Goal: Entertainment & Leisure: Consume media (video, audio)

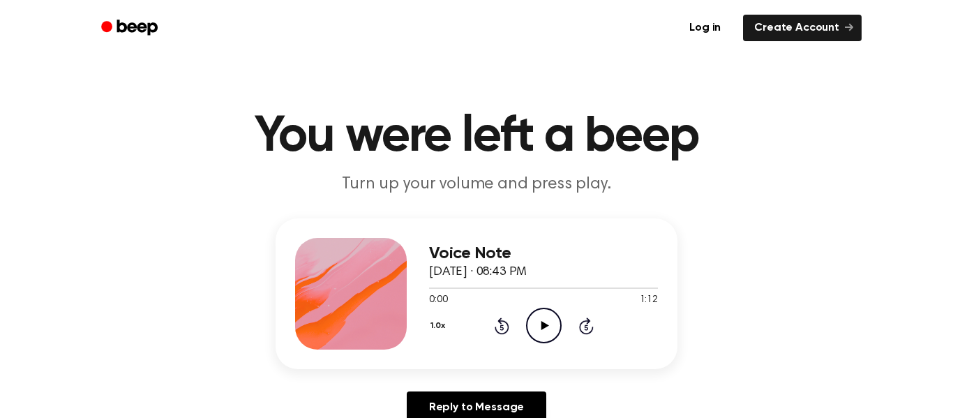
click at [532, 328] on icon "Play Audio" at bounding box center [544, 326] width 36 height 36
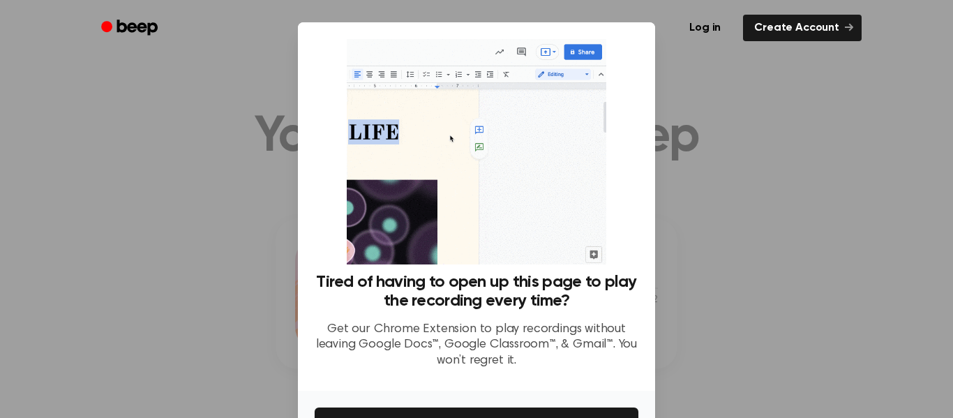
click at [807, 324] on div at bounding box center [476, 209] width 953 height 418
click at [798, 311] on div at bounding box center [476, 209] width 953 height 418
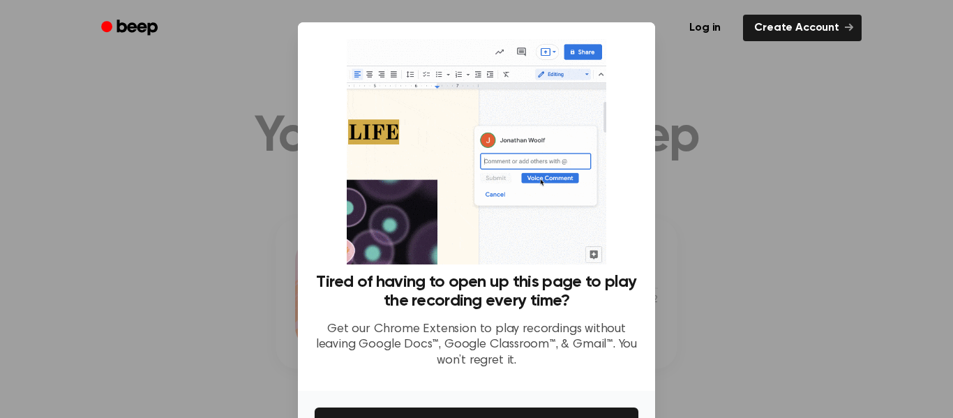
click at [798, 311] on div at bounding box center [476, 209] width 953 height 418
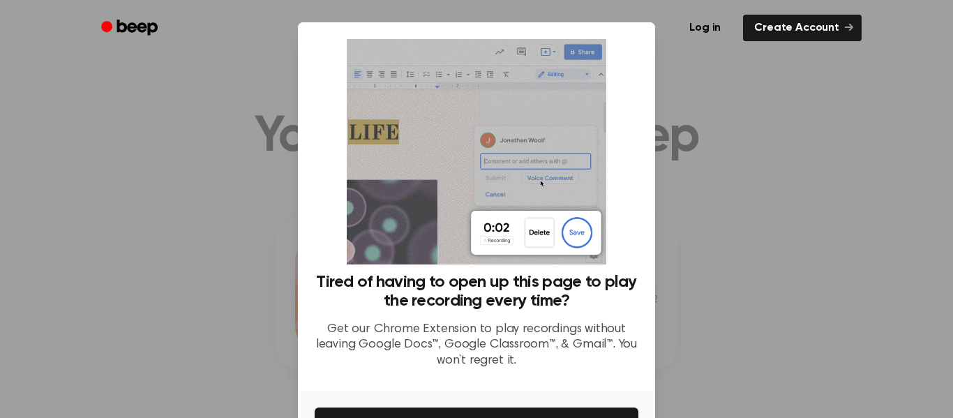
click at [798, 311] on div at bounding box center [476, 209] width 953 height 418
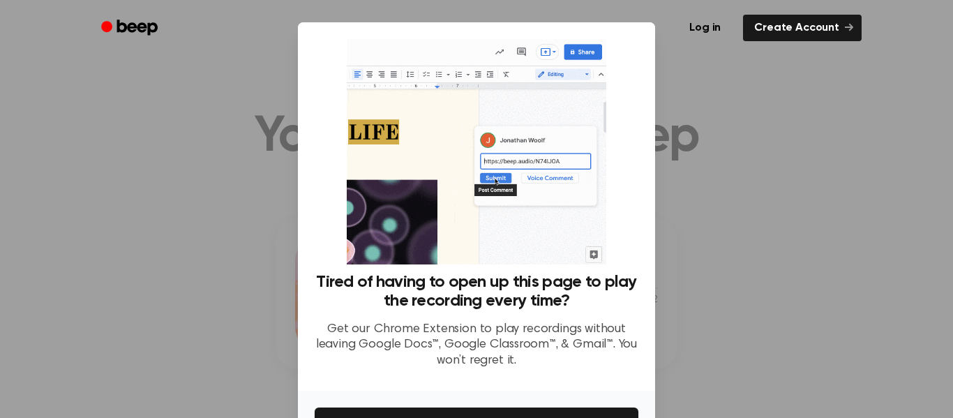
click at [798, 311] on div at bounding box center [476, 209] width 953 height 418
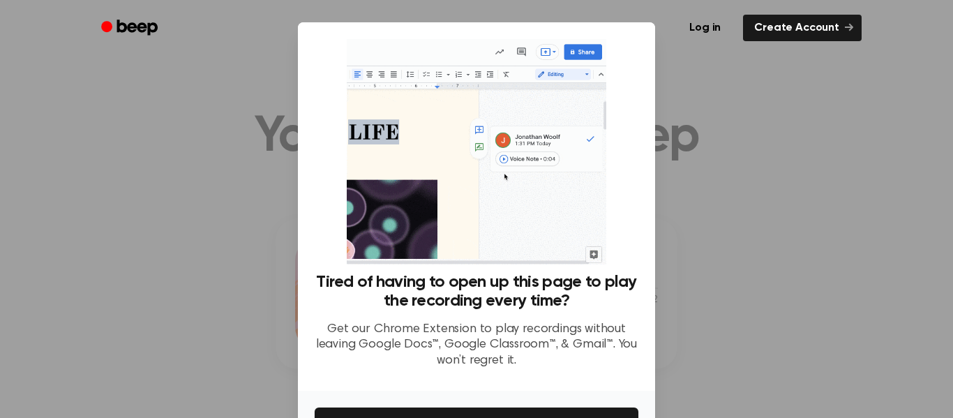
click at [798, 311] on div at bounding box center [476, 209] width 953 height 418
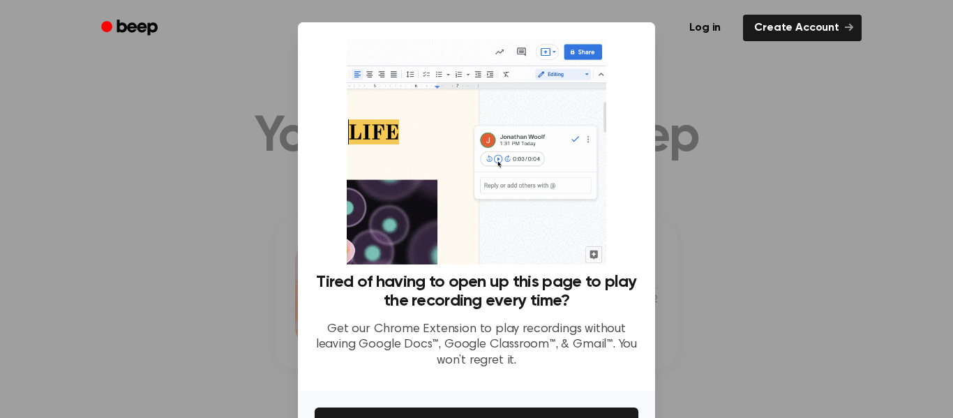
click at [791, 315] on div at bounding box center [476, 209] width 953 height 418
click at [793, 311] on div at bounding box center [476, 209] width 953 height 418
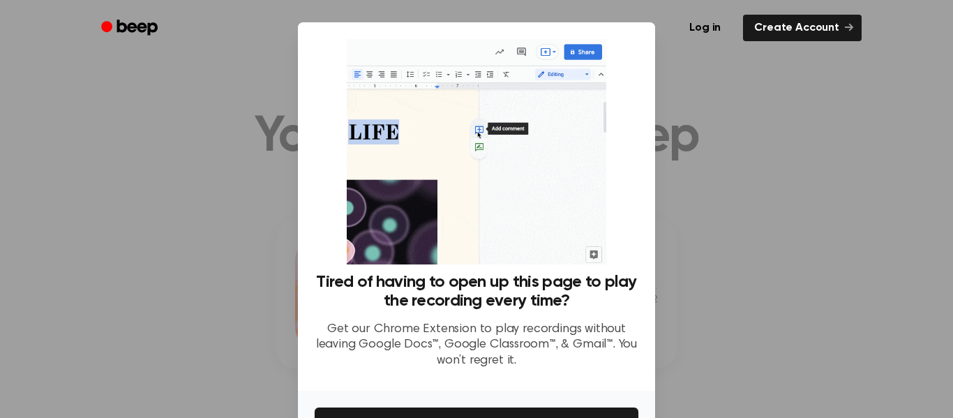
click at [793, 311] on div at bounding box center [476, 209] width 953 height 418
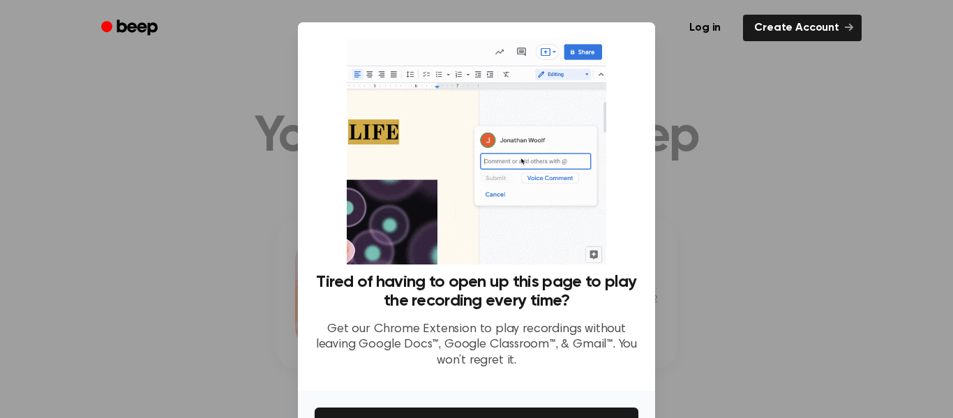
click at [793, 311] on div at bounding box center [476, 209] width 953 height 418
click at [133, 46] on div "Log in Create Account" at bounding box center [476, 28] width 770 height 56
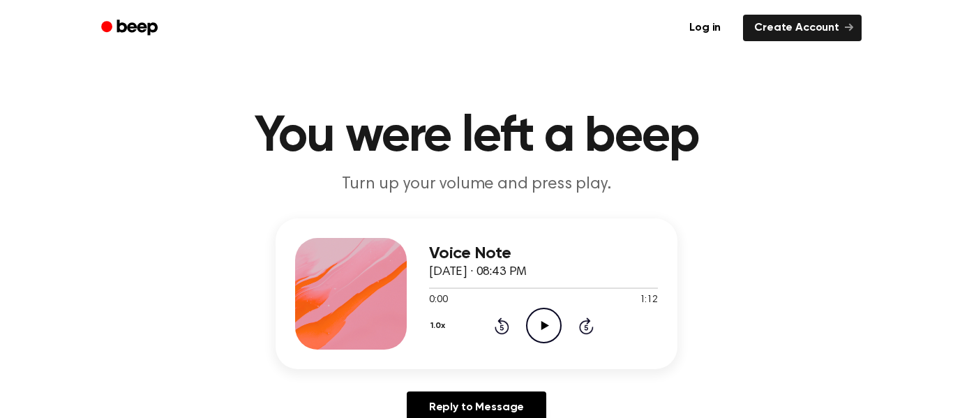
click at [543, 336] on icon "Play Audio" at bounding box center [544, 326] width 36 height 36
